Goal: Information Seeking & Learning: Learn about a topic

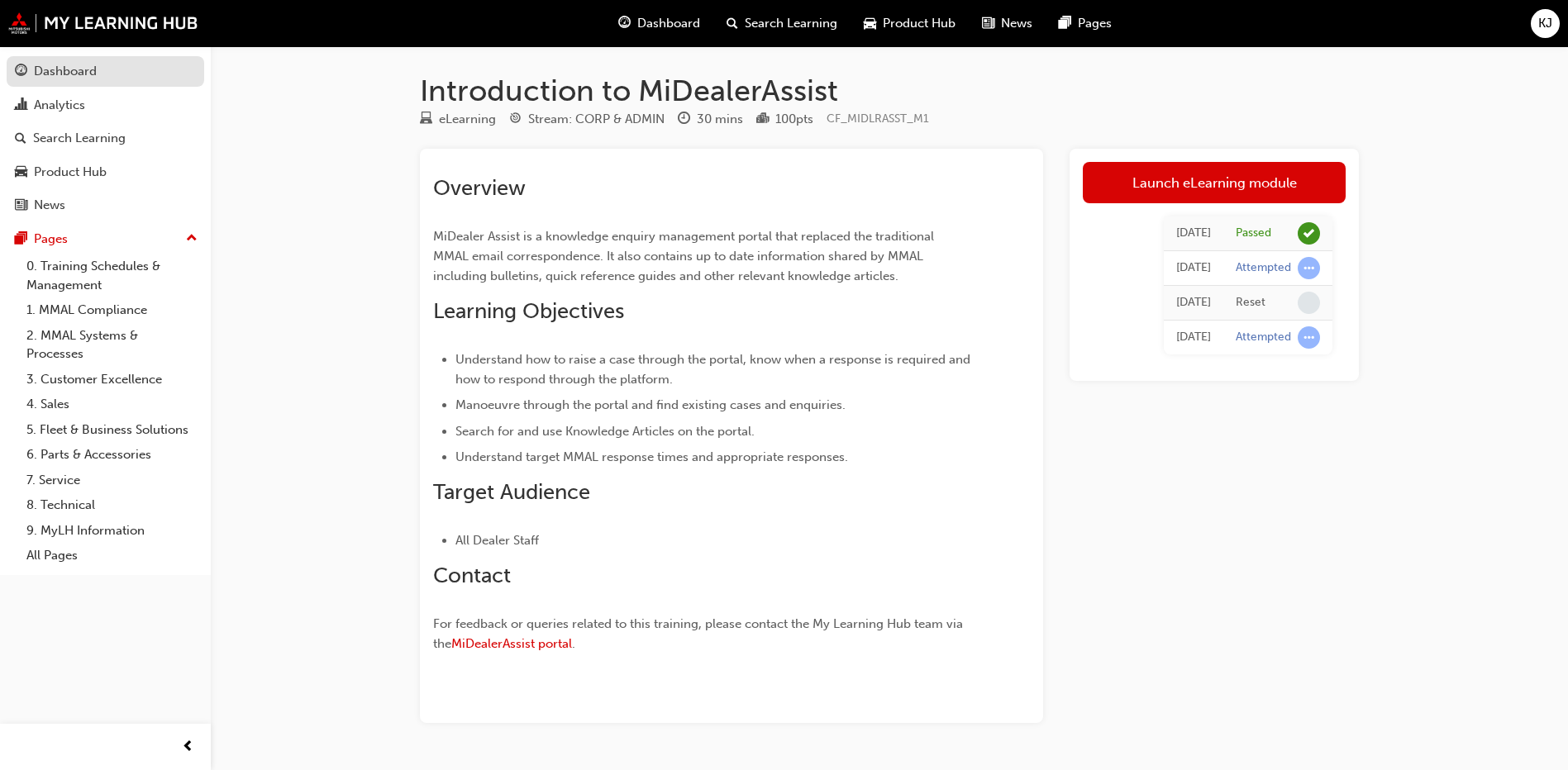
click at [79, 66] on div "Dashboard" at bounding box center [65, 72] width 63 height 19
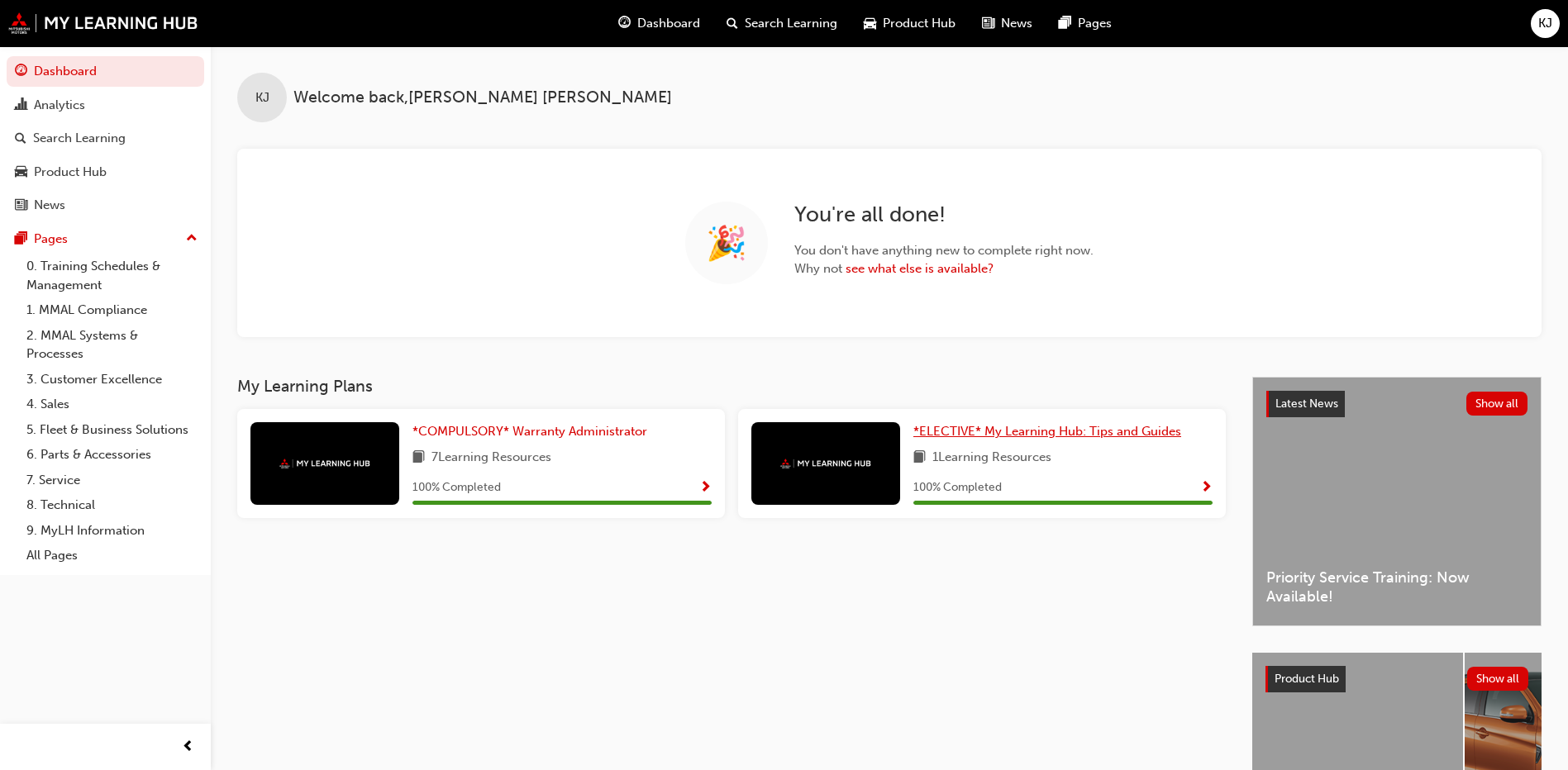
click at [1074, 436] on span "*ELECTIVE* My Learning Hub: Tips and Guides" at bounding box center [1047, 431] width 268 height 15
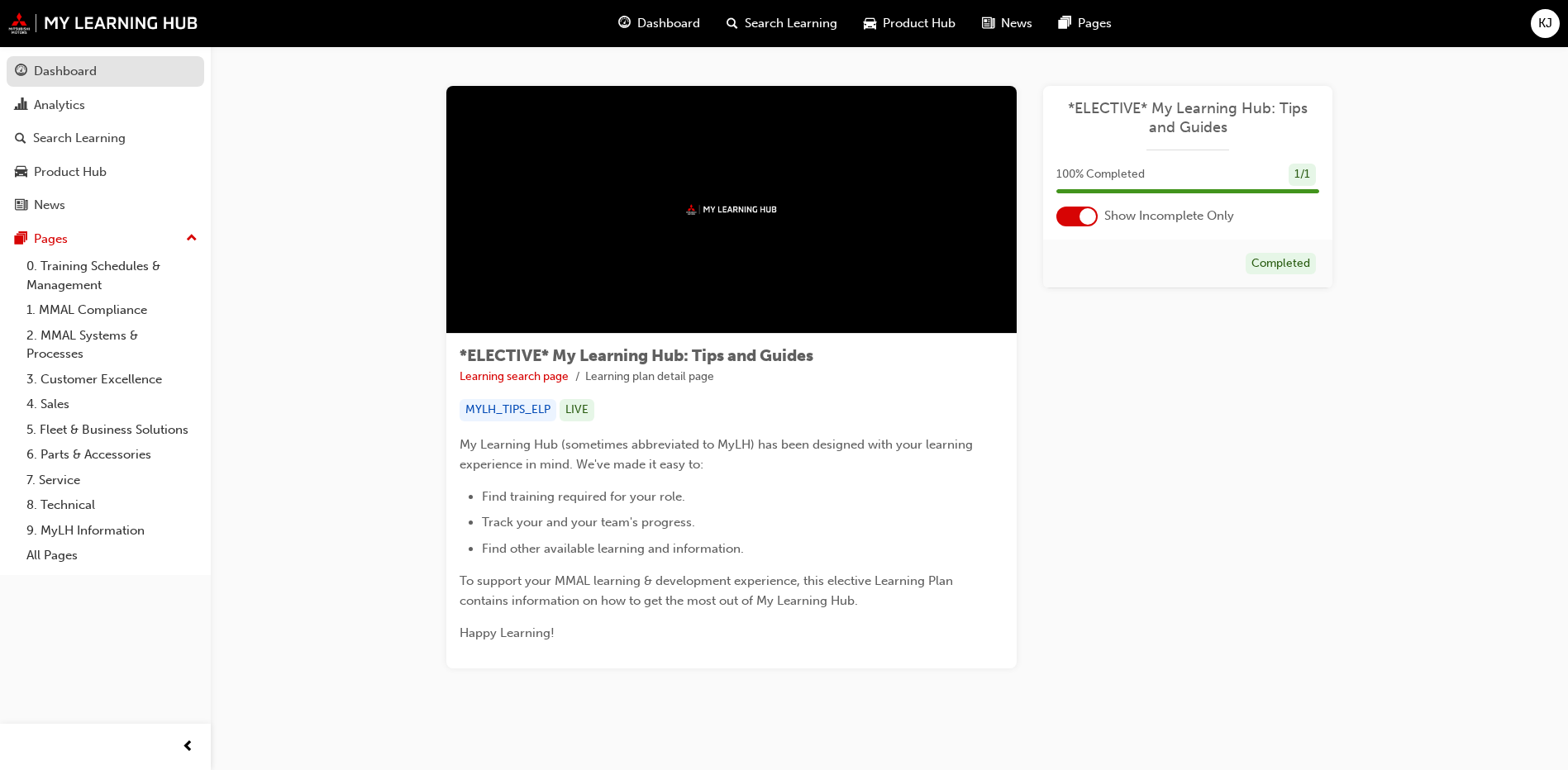
drag, startPoint x: 32, startPoint y: 69, endPoint x: 105, endPoint y: 139, distance: 101.1
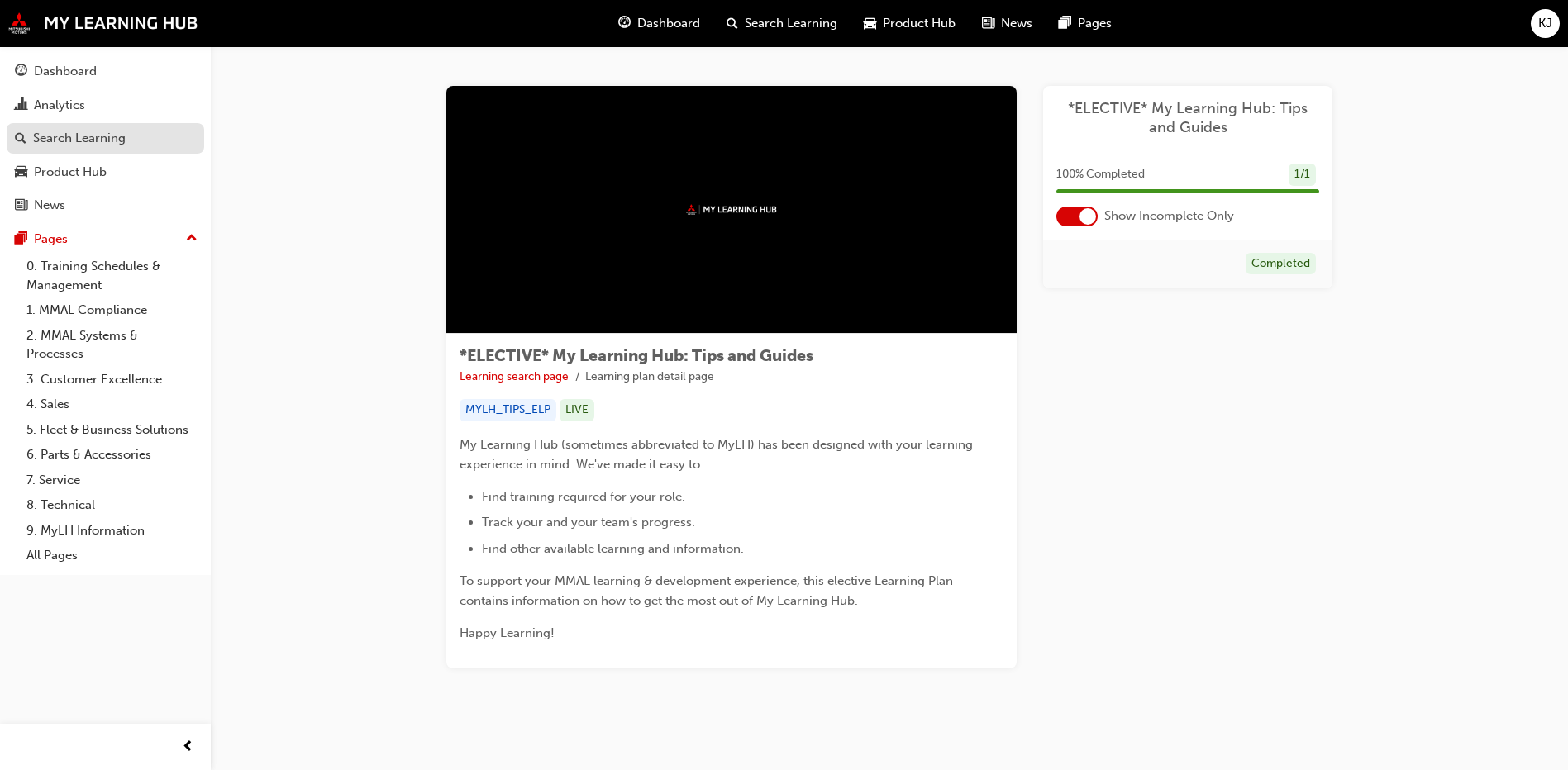
click at [33, 69] on div "Dashboard" at bounding box center [105, 72] width 181 height 21
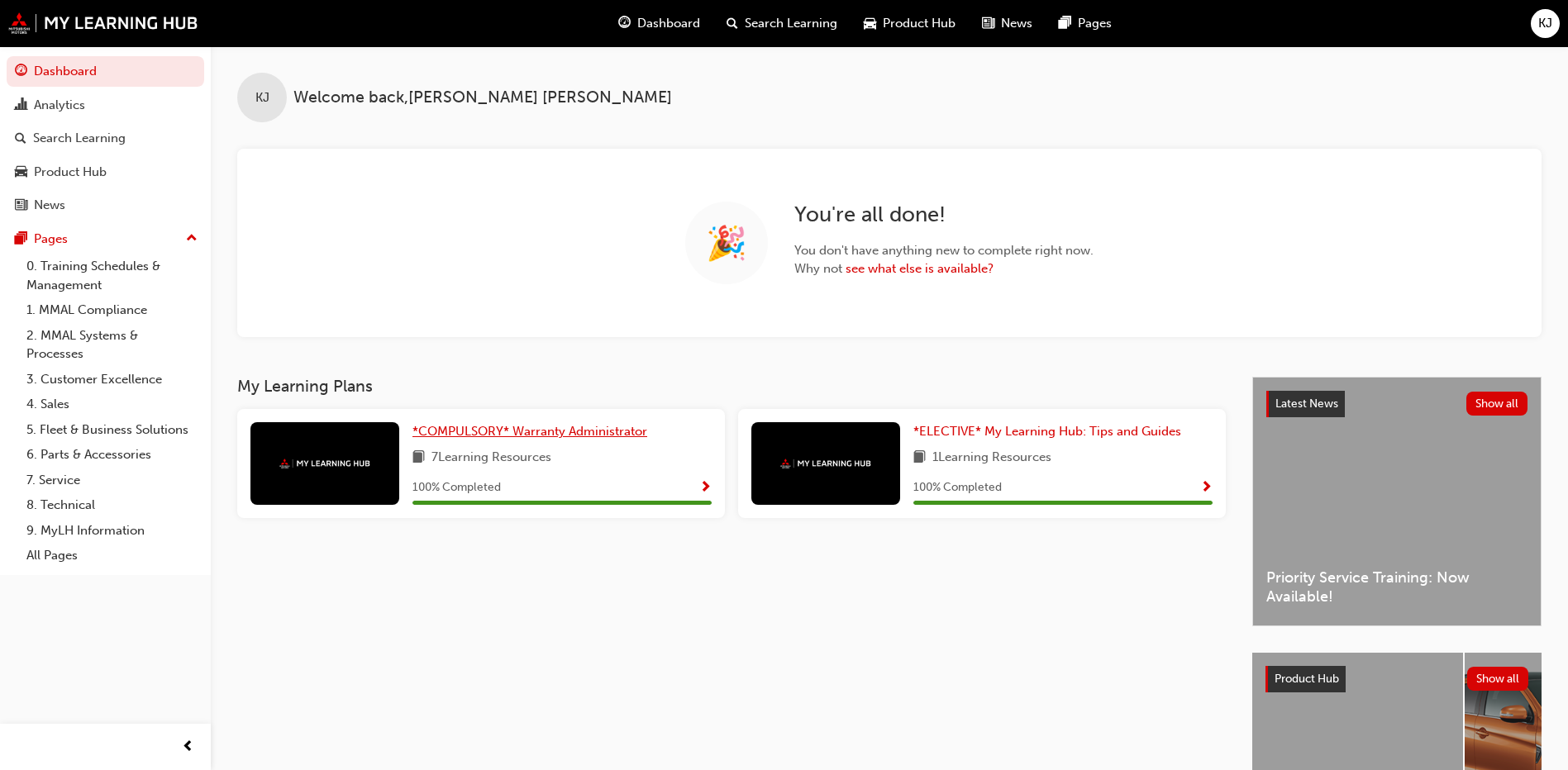
drag, startPoint x: 506, startPoint y: 431, endPoint x: 539, endPoint y: 430, distance: 33.0
click at [507, 431] on span "*COMPULSORY* Warranty Administrator" at bounding box center [530, 431] width 235 height 15
